Goal: Obtain resource: Download file/media

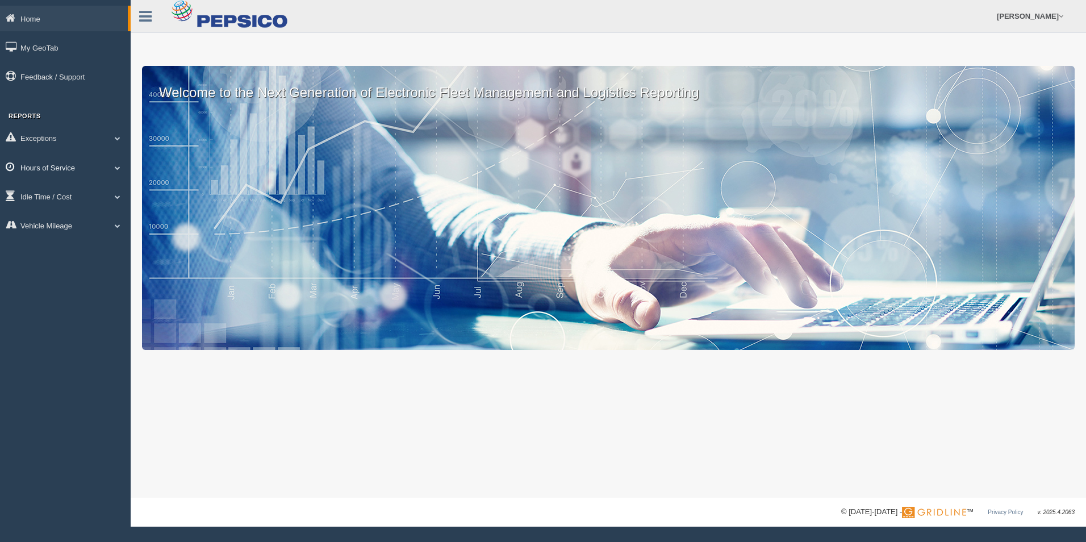
click at [117, 166] on span at bounding box center [117, 168] width 15 height 6
click at [93, 215] on link "HOS Violation Audit Reports" at bounding box center [73, 213] width 107 height 20
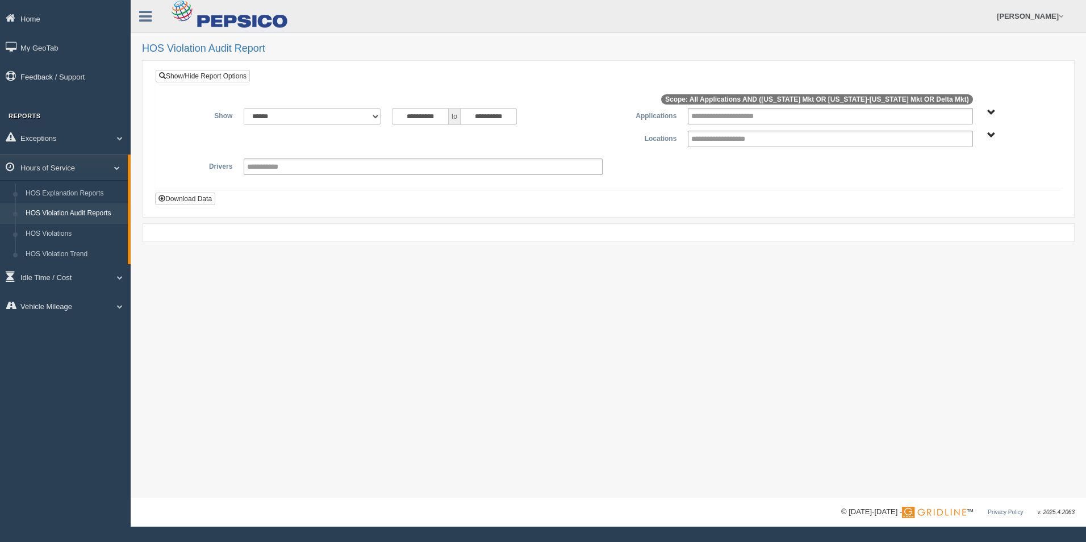
click at [1000, 134] on div "Delta Mkt [US_STATE] Mkt [US_STATE]-[US_STATE] Mkt" at bounding box center [1015, 135] width 62 height 9
click at [994, 134] on span "Delta Mkt [US_STATE] Mkt [US_STATE]-[US_STATE] Mkt" at bounding box center [991, 135] width 9 height 9
click at [940, 175] on button "Delta Mkt" at bounding box center [946, 176] width 43 height 12
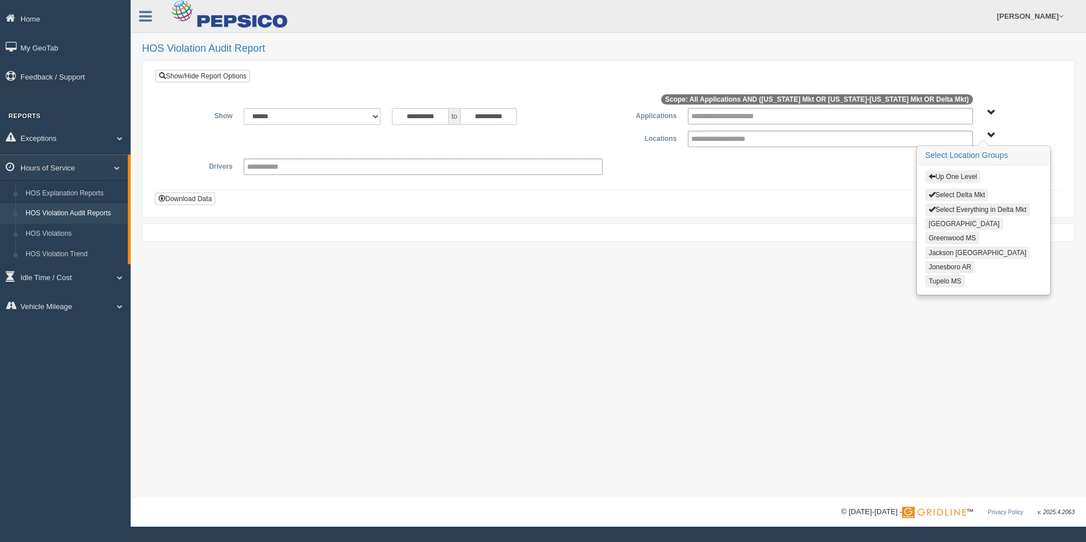
click at [948, 224] on button "[GEOGRAPHIC_DATA]" at bounding box center [964, 224] width 78 height 12
click at [444, 115] on input "**********" at bounding box center [420, 116] width 57 height 17
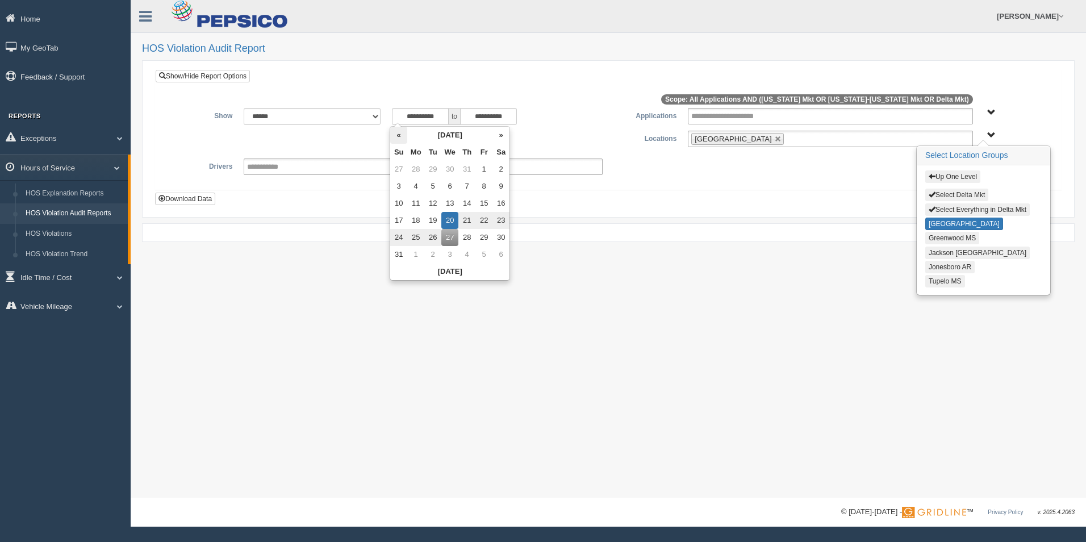
click at [399, 135] on th "«" at bounding box center [398, 135] width 17 height 17
click at [399, 135] on th "«" at bounding box center [400, 135] width 17 height 17
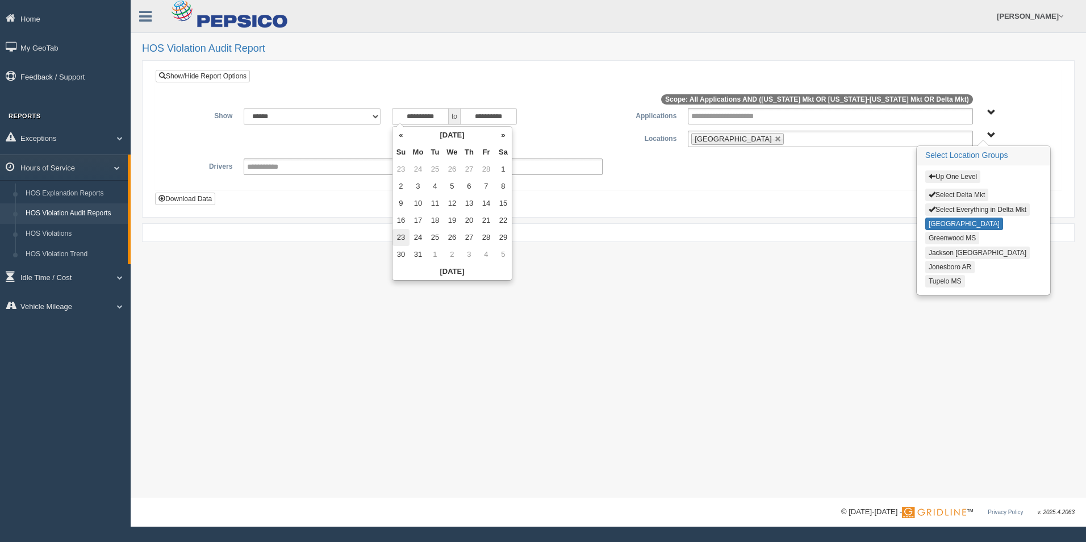
click at [399, 235] on td "23" at bounding box center [400, 237] width 17 height 17
type input "**********"
click at [181, 199] on button "Download Data" at bounding box center [185, 199] width 60 height 12
